Goal: Task Accomplishment & Management: Use online tool/utility

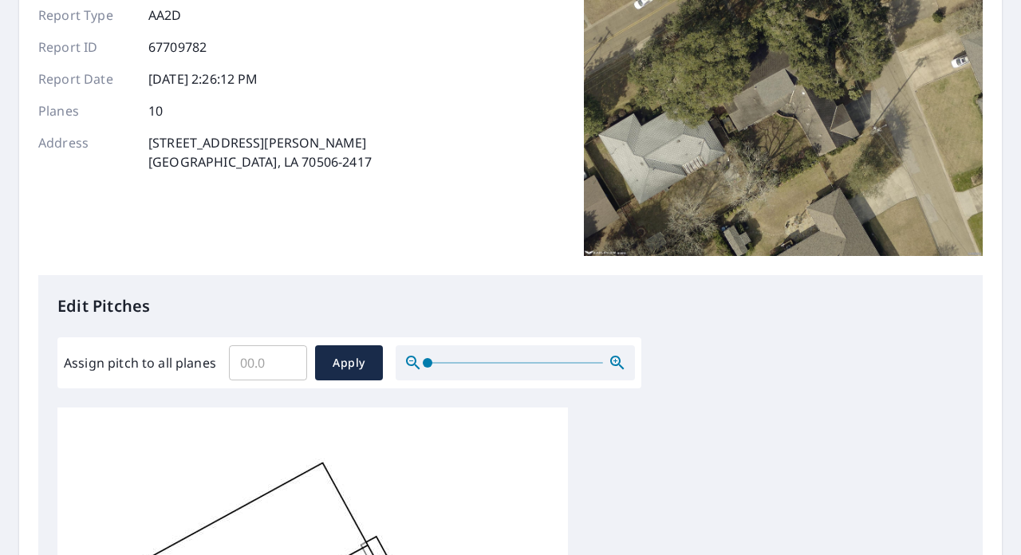
scroll to position [159, 0]
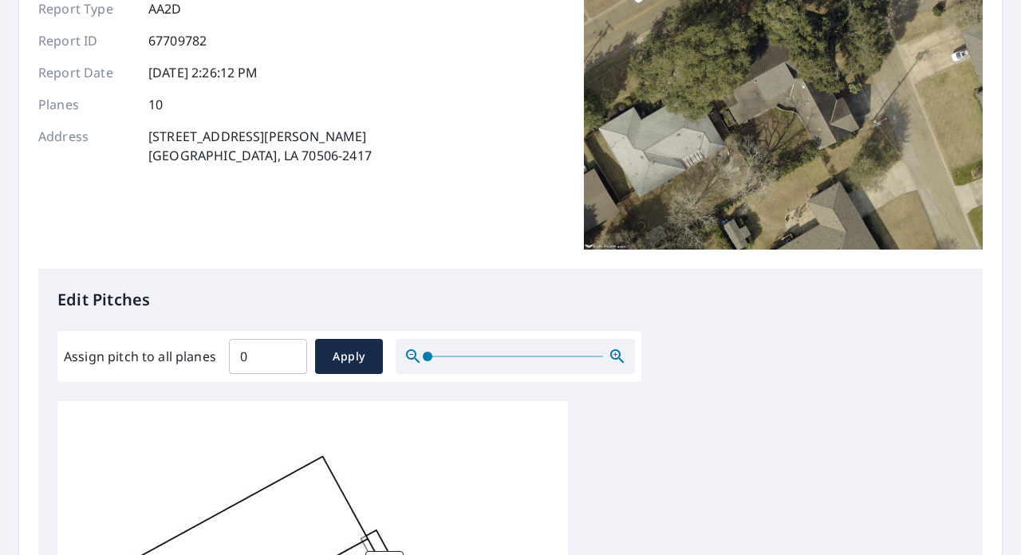
type input "0"
click at [293, 357] on input "0" at bounding box center [268, 356] width 78 height 45
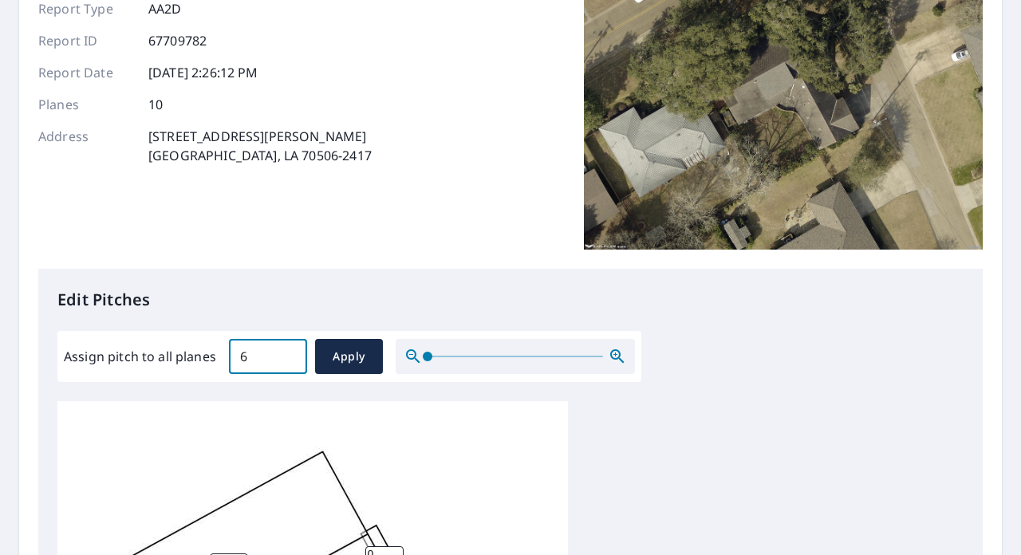
scroll to position [16, 0]
type input "6"
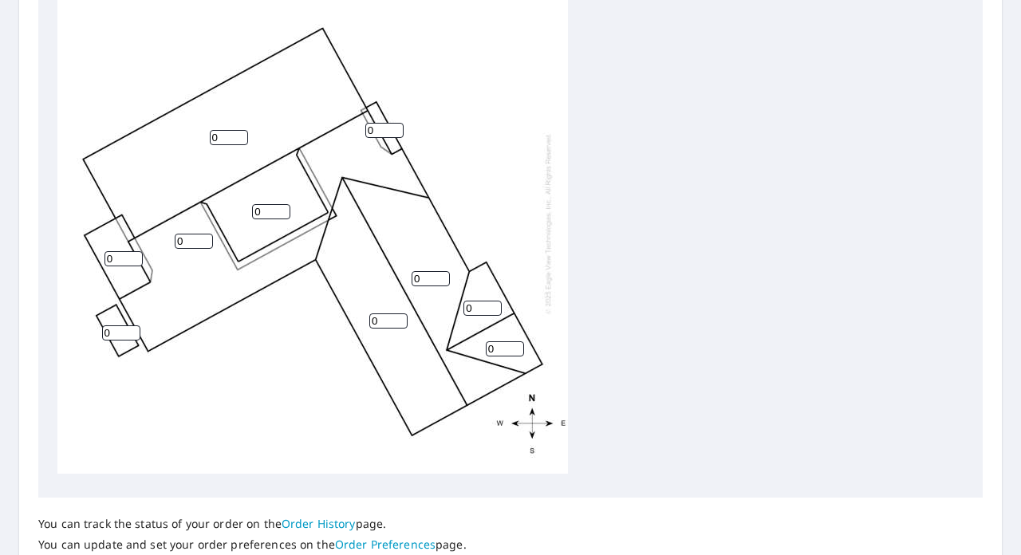
scroll to position [707, 0]
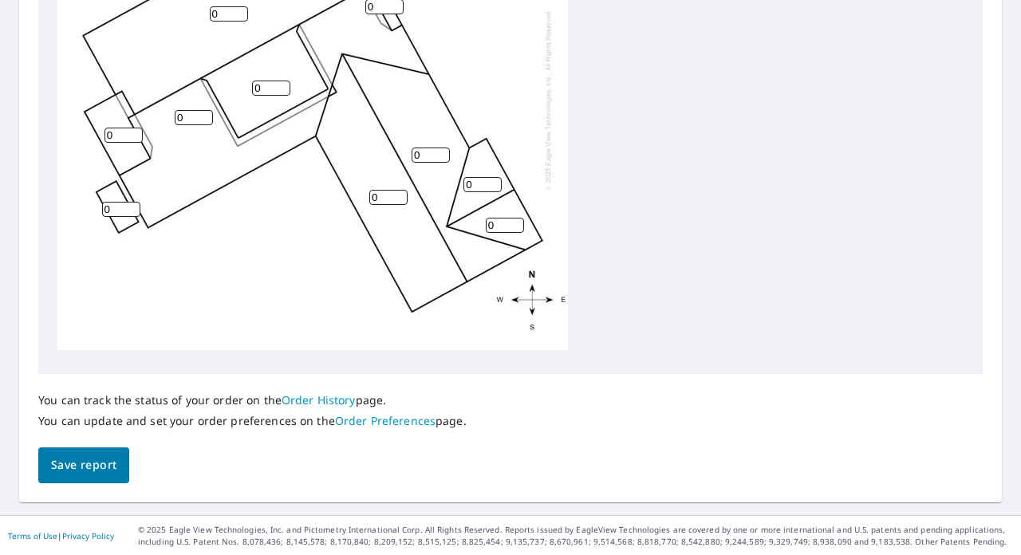
click at [92, 459] on span "Save report" at bounding box center [83, 465] width 65 height 20
click at [612, 211] on div "0 0 0 0 0 0 0 0 0 0" at bounding box center [510, 104] width 906 height 501
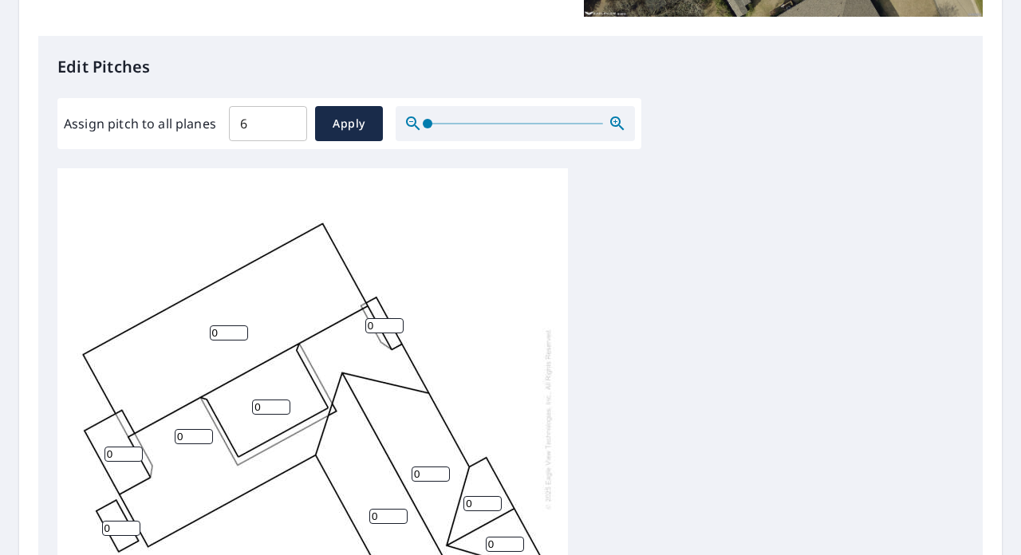
scroll to position [388, 0]
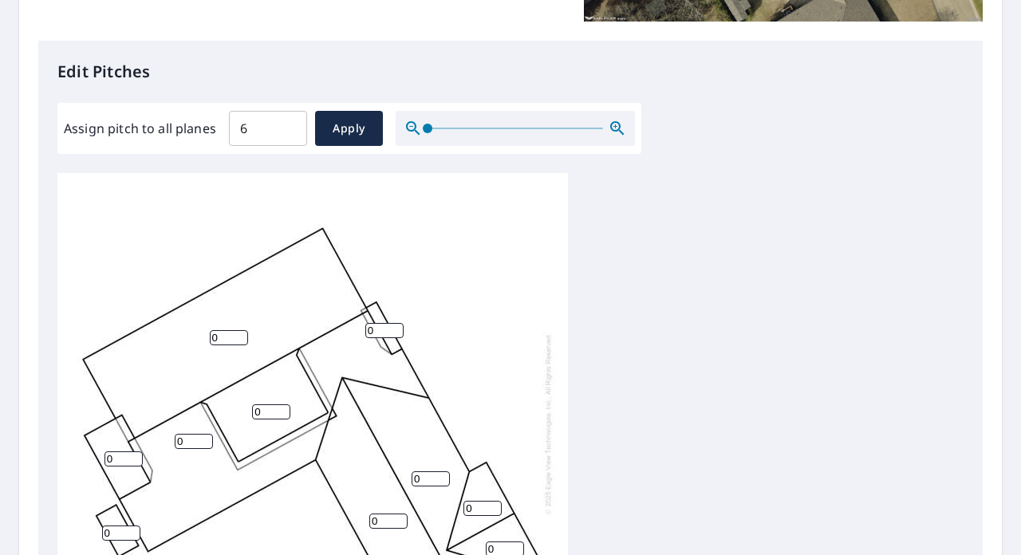
drag, startPoint x: 332, startPoint y: 128, endPoint x: 376, endPoint y: 203, distance: 86.9
click at [333, 128] on span "Apply" at bounding box center [349, 129] width 42 height 20
type input "6"
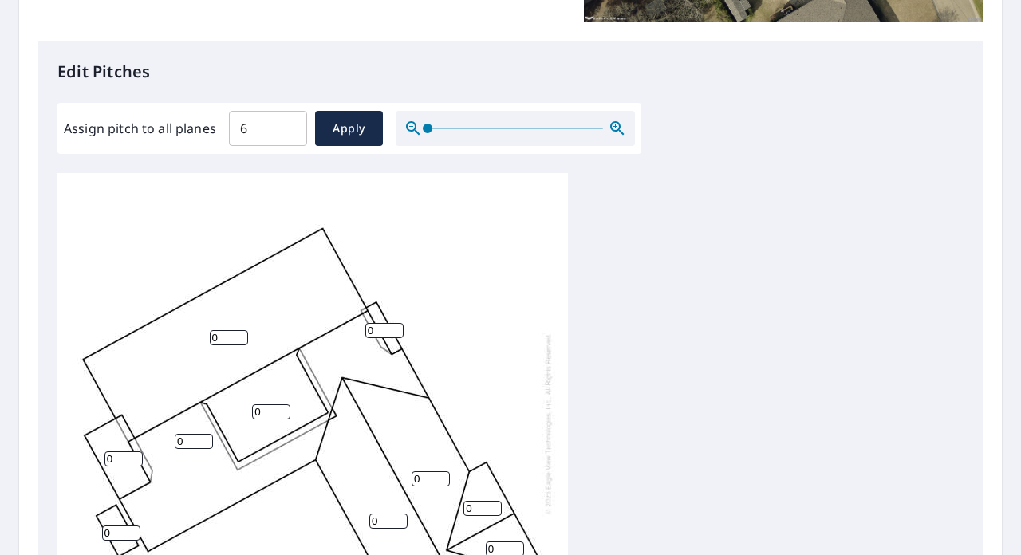
type input "6"
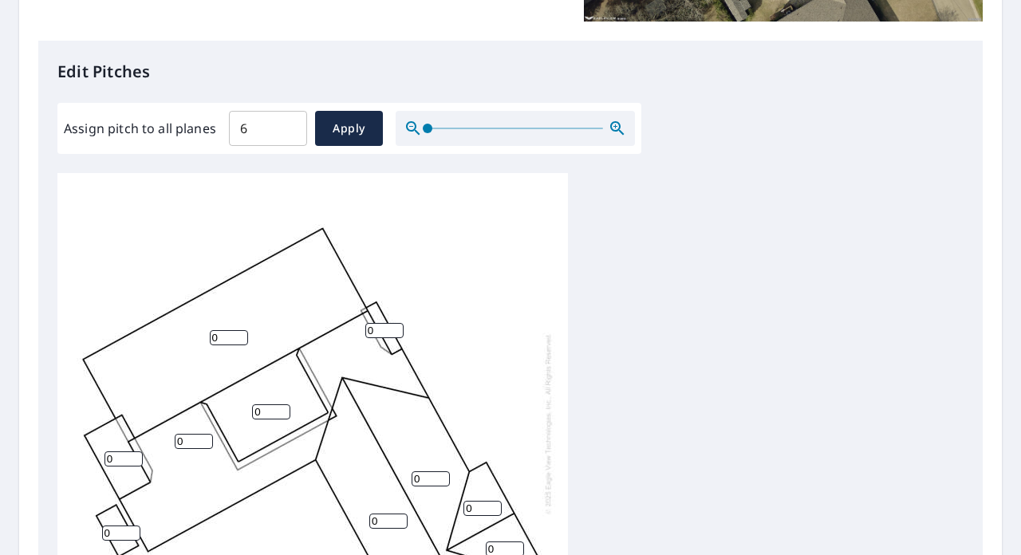
type input "6"
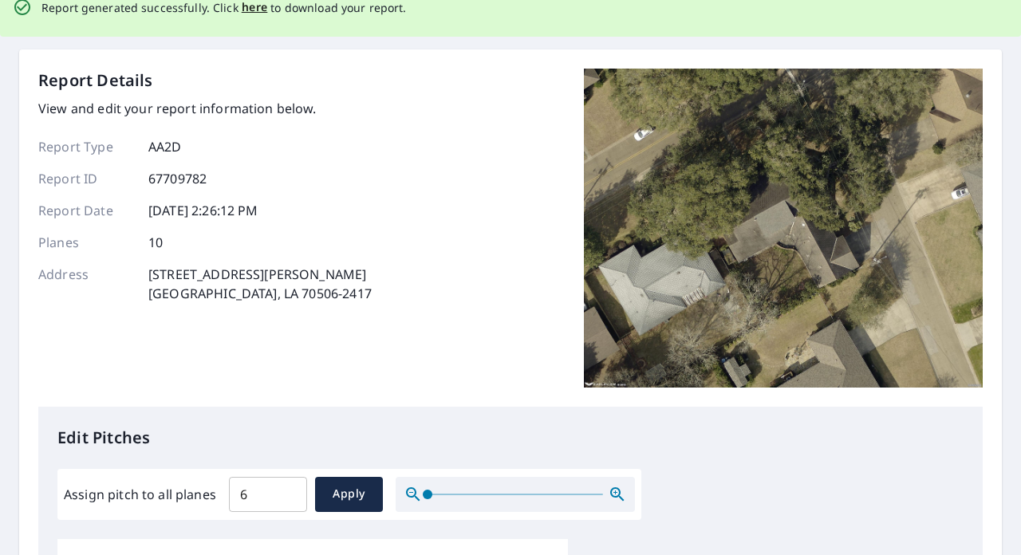
scroll to position [0, 0]
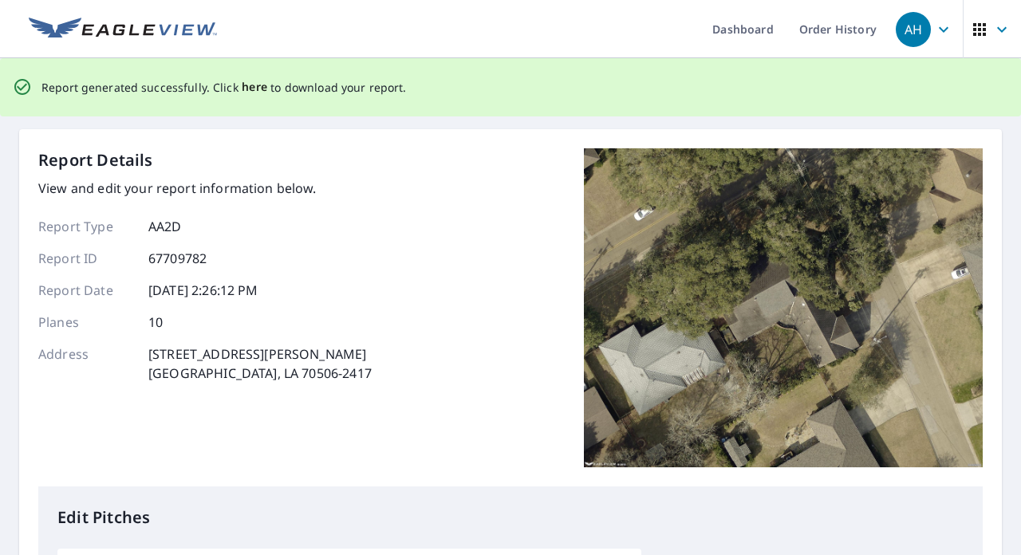
click at [246, 89] on span "here" at bounding box center [255, 87] width 26 height 20
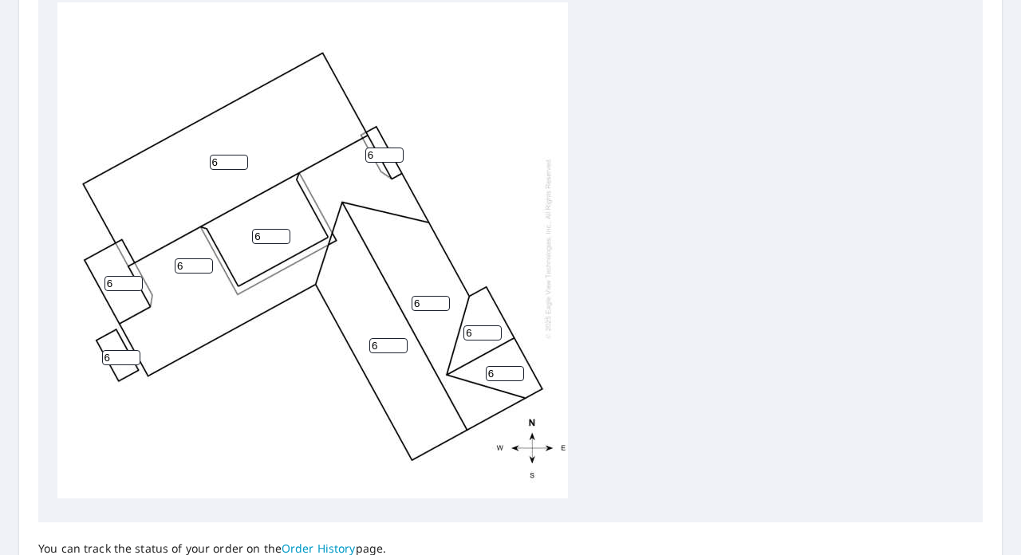
scroll to position [707, 0]
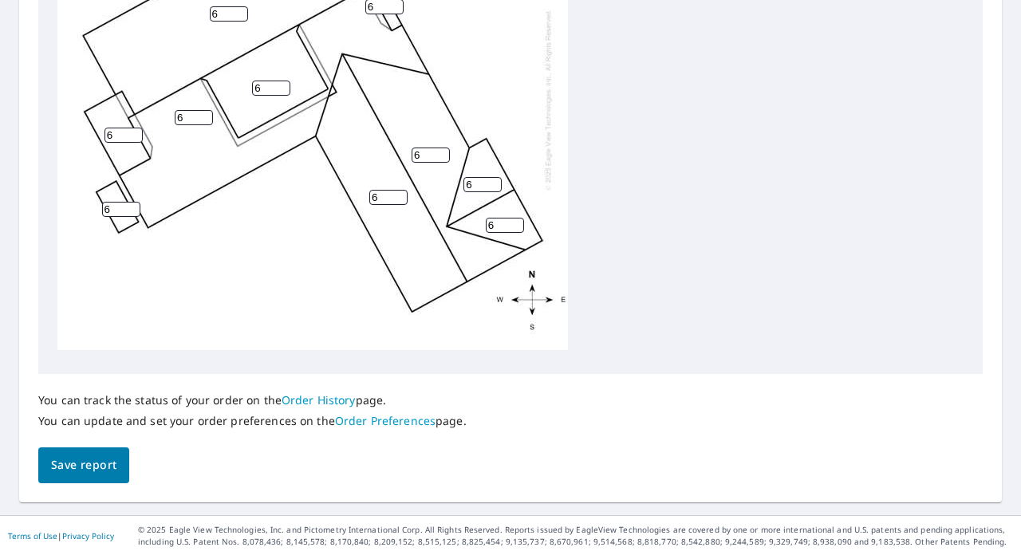
click at [118, 467] on button "Save report" at bounding box center [83, 465] width 91 height 36
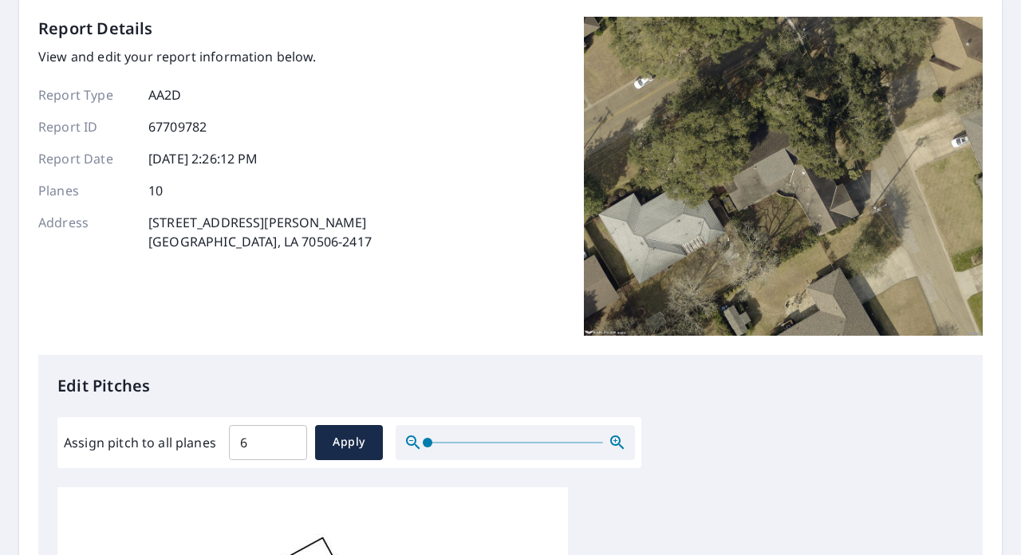
scroll to position [0, 0]
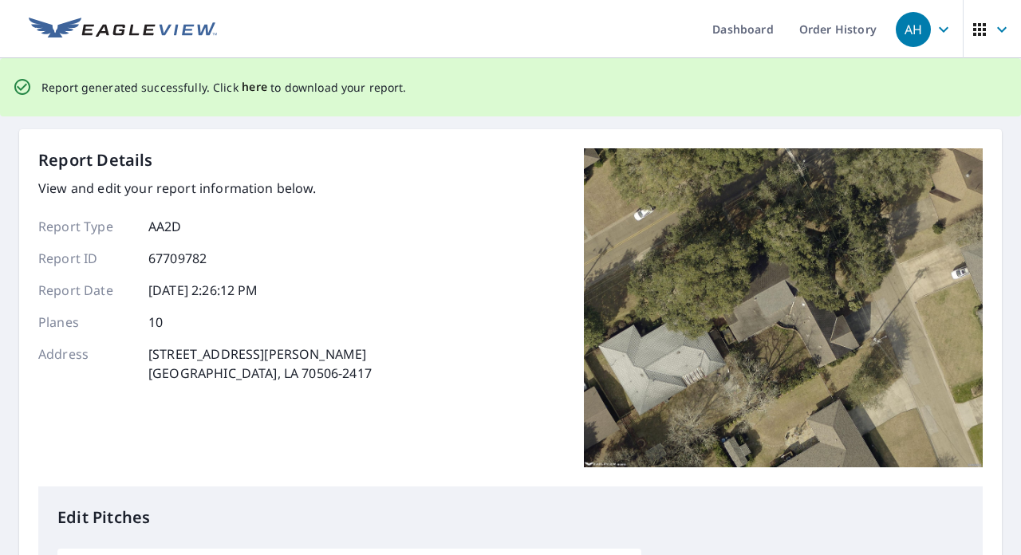
click at [244, 93] on span "here" at bounding box center [255, 87] width 26 height 20
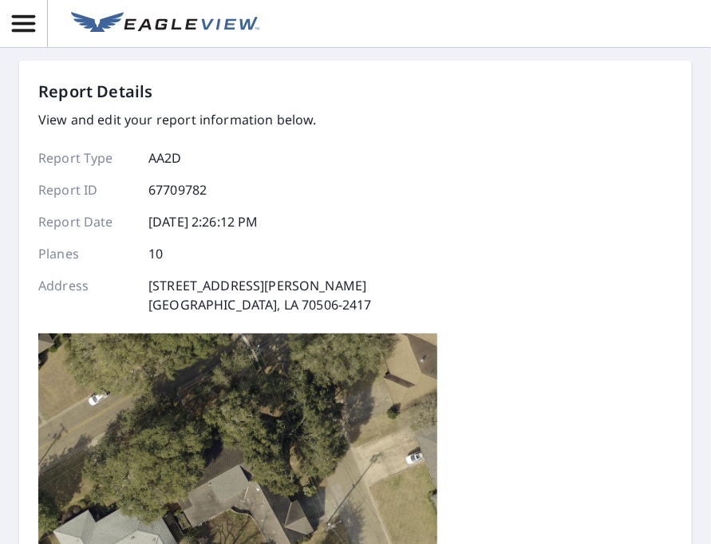
scroll to position [319, 0]
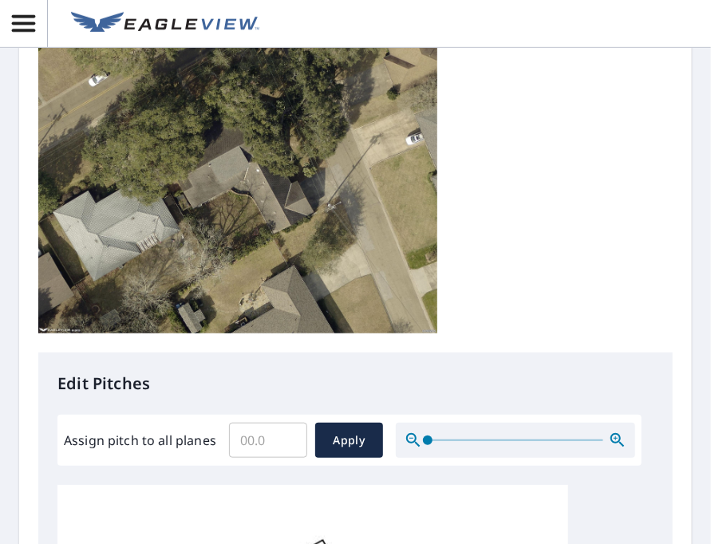
click at [300, 445] on input "Assign pitch to all planes" at bounding box center [268, 440] width 78 height 45
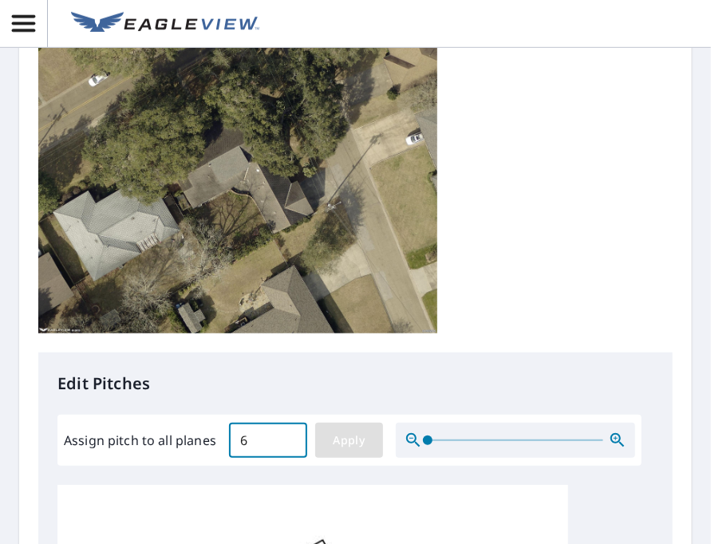
type input "6"
click at [350, 439] on span "Apply" at bounding box center [349, 441] width 42 height 20
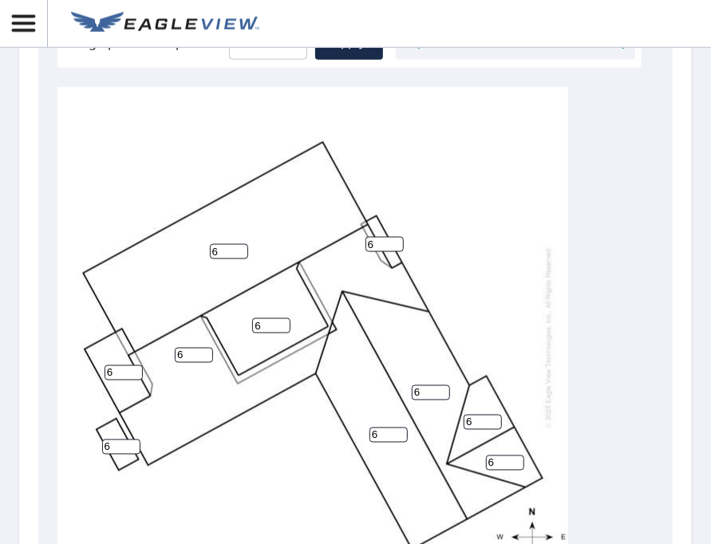
scroll to position [718, 0]
click at [266, 322] on input "6" at bounding box center [271, 324] width 38 height 15
type input "2"
click at [670, 345] on div "Report Details View and edit your report information below. Report Type AA2D Re…" at bounding box center [355, 39] width 672 height 1392
click at [650, 392] on div "Edit Pitches Assign pitch to all planes 6 ​ Apply 6 6 6 6 2 6 6 6 6 6" at bounding box center [355, 280] width 634 height 652
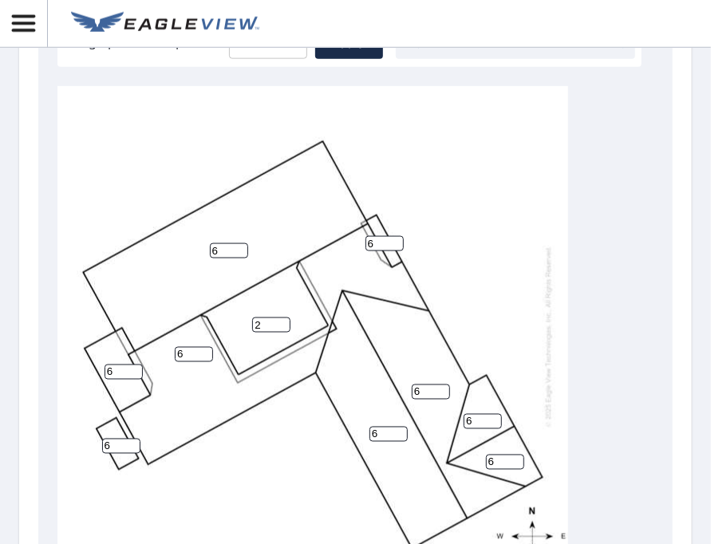
scroll to position [985, 0]
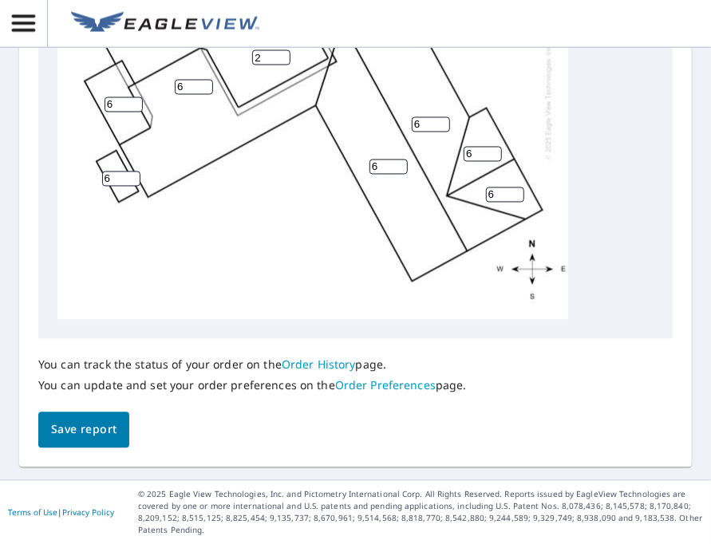
drag, startPoint x: 123, startPoint y: 178, endPoint x: 89, endPoint y: 171, distance: 35.0
click at [89, 171] on div "6 6 6 6 2 6 6 6 6 6" at bounding box center [312, 69] width 510 height 501
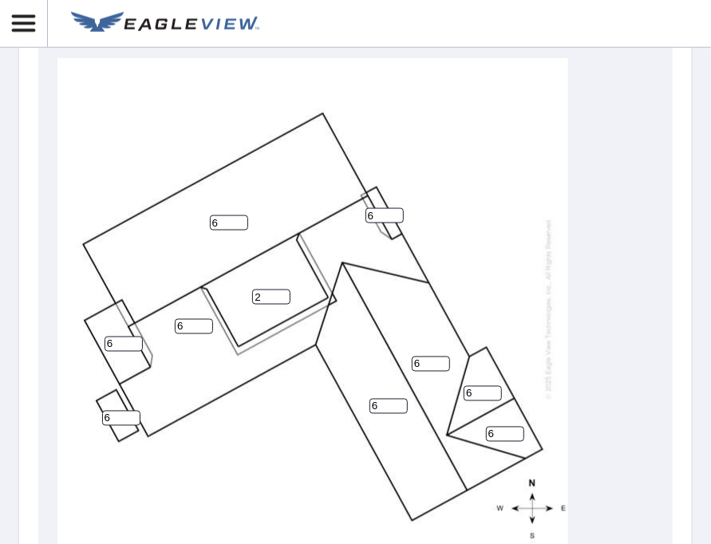
scroll to position [905, 0]
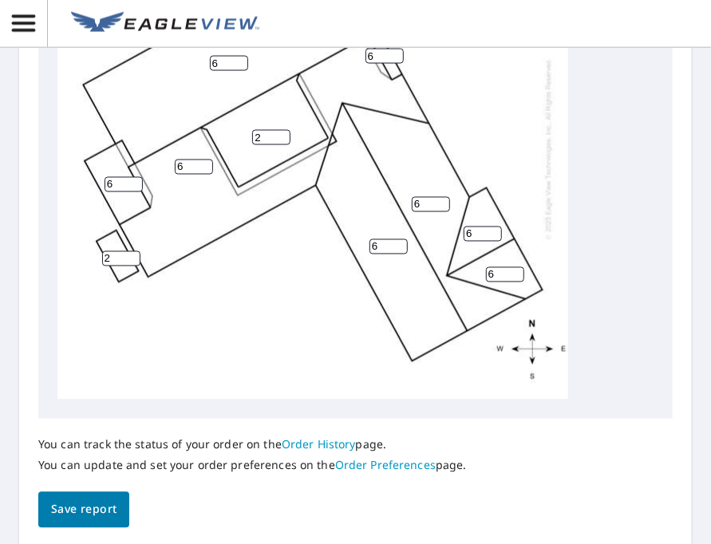
type input "2"
click at [84, 506] on span "Save report" at bounding box center [83, 510] width 65 height 20
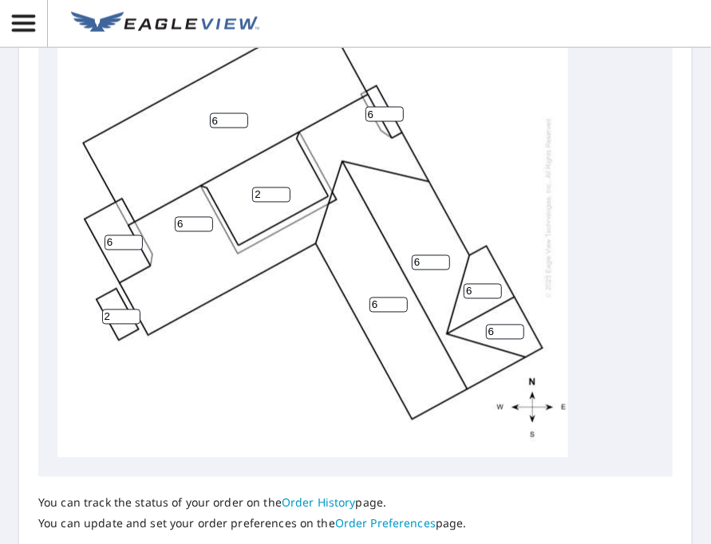
scroll to position [644, 0]
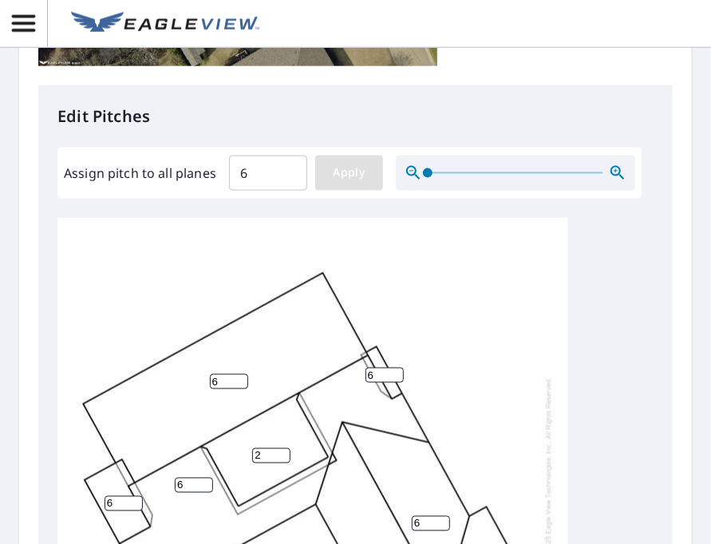
click at [348, 170] on span "Apply" at bounding box center [349, 173] width 42 height 20
type input "6"
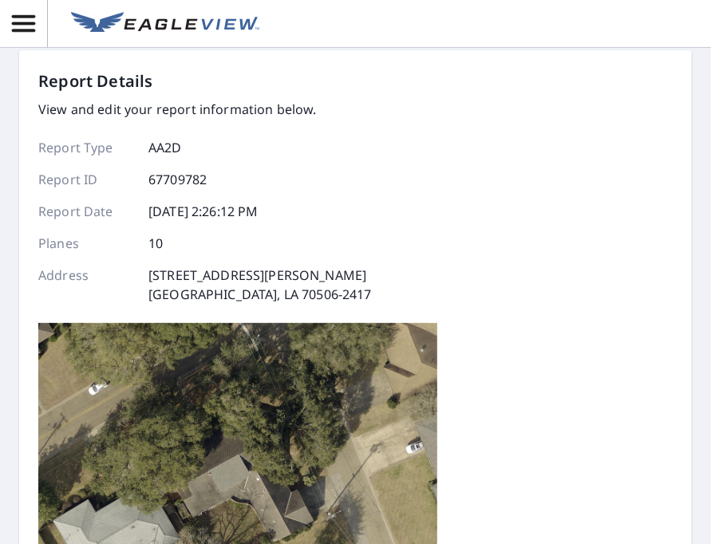
scroll to position [0, 0]
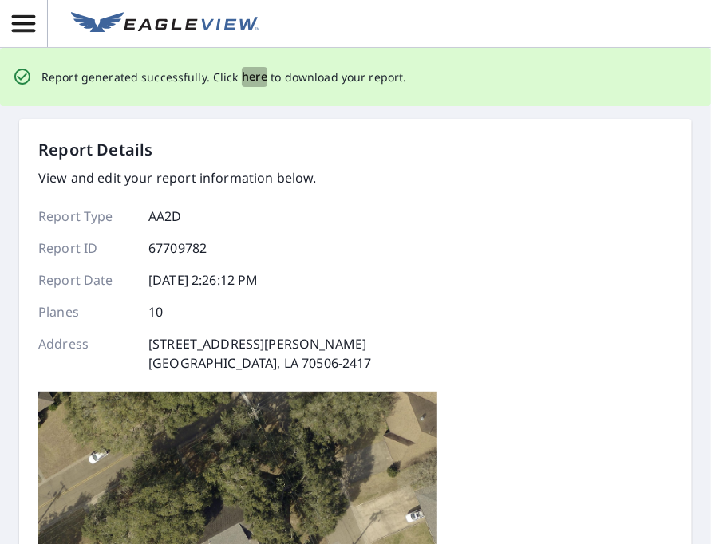
click at [254, 76] on span "here" at bounding box center [255, 77] width 26 height 20
